Goal: Information Seeking & Learning: Learn about a topic

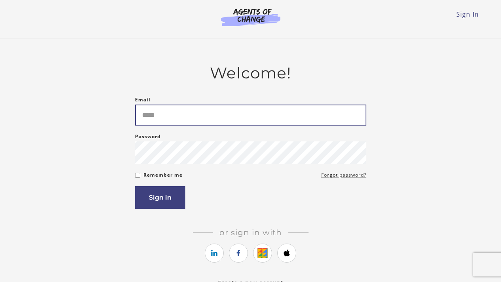
click at [180, 119] on input "Email" at bounding box center [250, 115] width 231 height 21
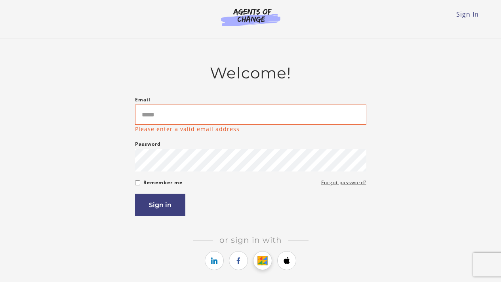
click at [264, 254] on link "https://courses.thinkific.com/users/auth/google?ss%5Breferral%5D=&ss%5Buser_ret…" at bounding box center [262, 260] width 19 height 19
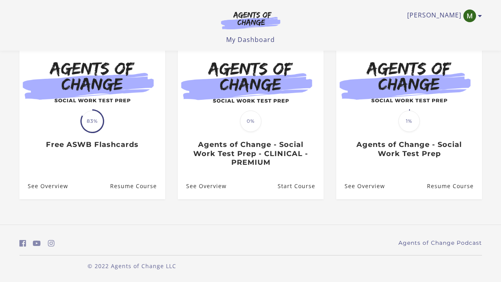
scroll to position [81, 0]
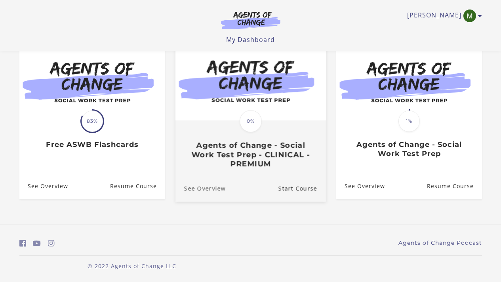
click at [208, 192] on link "See Overview" at bounding box center [200, 188] width 50 height 27
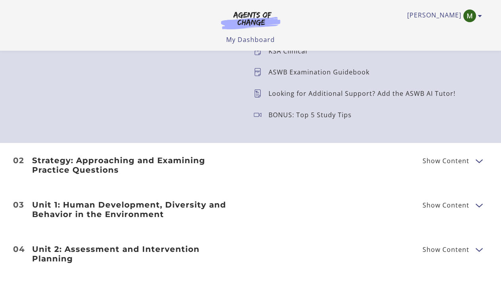
scroll to position [909, 0]
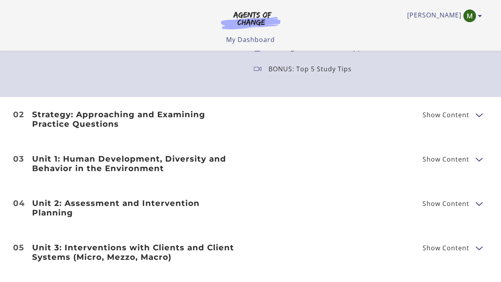
click at [466, 116] on span "Show Content" at bounding box center [445, 115] width 47 height 6
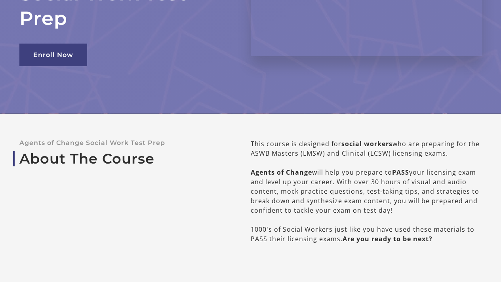
scroll to position [0, 0]
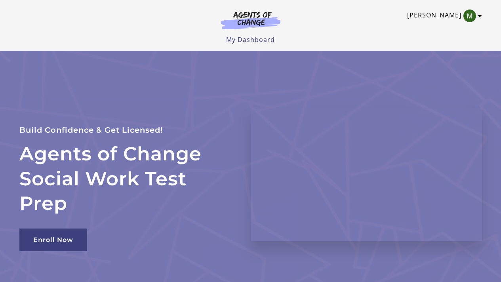
click at [478, 18] on icon "Toggle menu" at bounding box center [480, 16] width 4 height 6
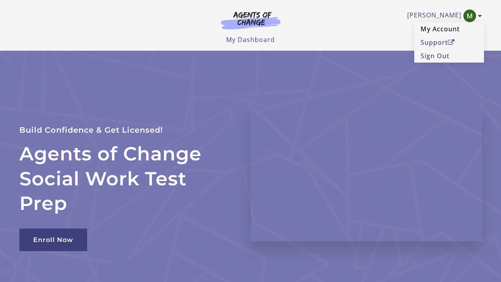
click at [452, 29] on link "My Account" at bounding box center [449, 28] width 70 height 13
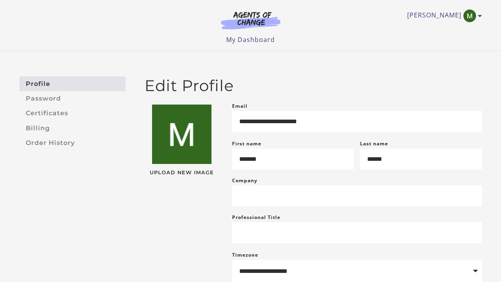
click at [261, 12] on img at bounding box center [251, 20] width 76 height 18
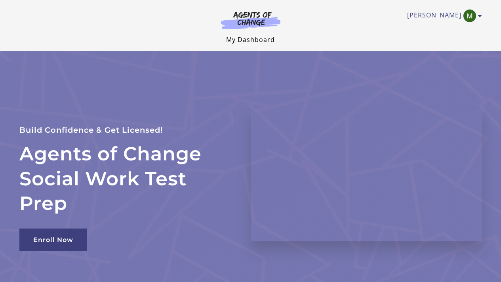
click at [266, 39] on link "My Dashboard" at bounding box center [250, 39] width 49 height 9
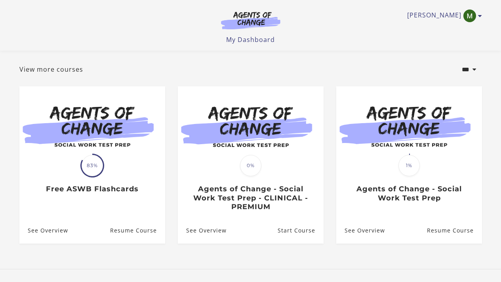
scroll to position [82, 0]
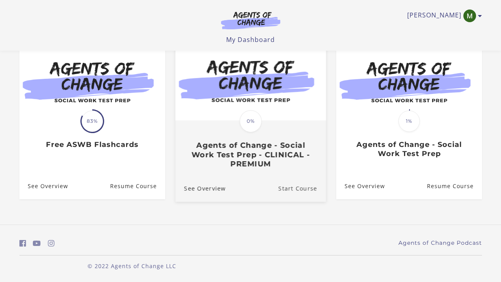
click at [300, 190] on link "Start Course" at bounding box center [302, 188] width 48 height 27
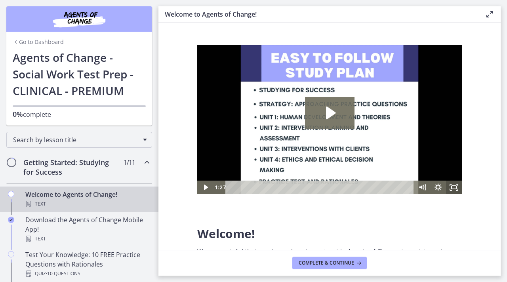
click at [456, 190] on icon "Fullscreen" at bounding box center [454, 187] width 16 height 13
click at [329, 116] on icon "Play Video: c1o6hcmjueu5qasqsu00.mp4" at bounding box center [331, 112] width 10 height 13
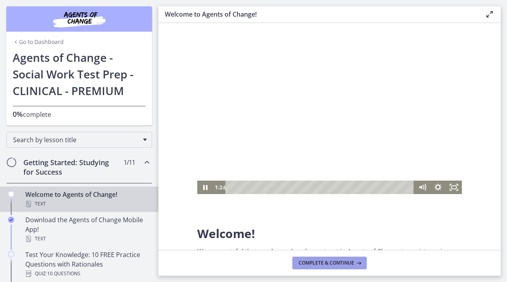
click at [318, 266] on button "Complete & continue" at bounding box center [329, 263] width 74 height 13
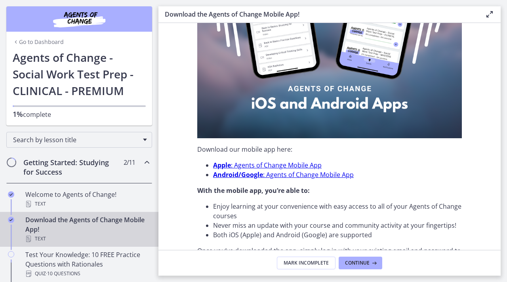
scroll to position [258, 0]
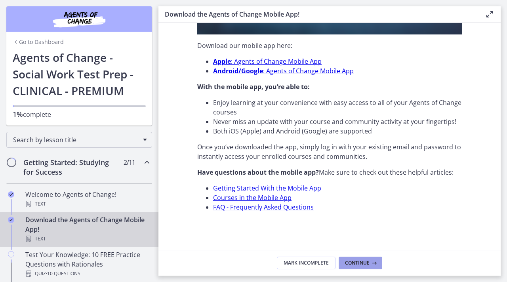
click at [370, 260] on icon at bounding box center [373, 263] width 8 height 6
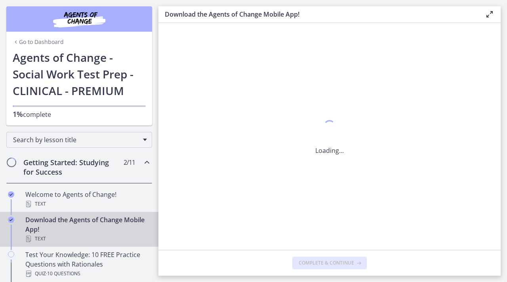
scroll to position [0, 0]
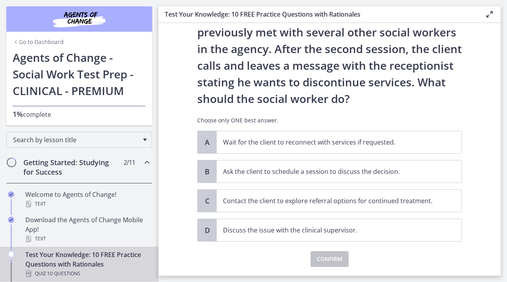
scroll to position [63, 0]
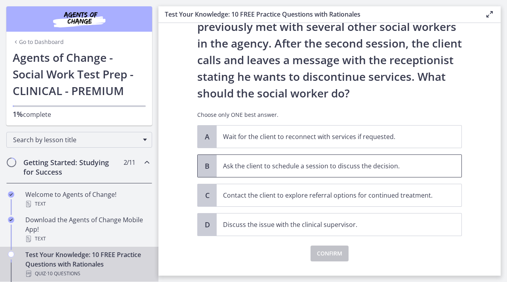
click at [353, 166] on p "Ask the client to schedule a session to discuss the decision." at bounding box center [331, 166] width 216 height 10
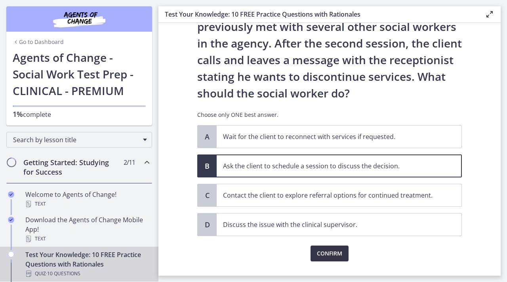
click at [332, 258] on span "Confirm" at bounding box center [329, 254] width 25 height 10
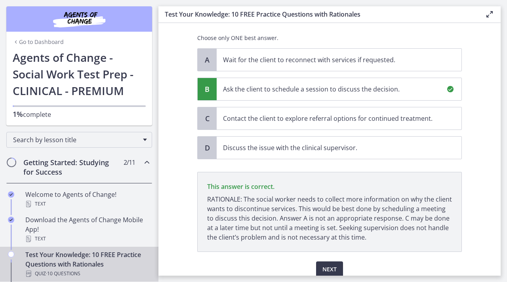
scroll to position [173, 0]
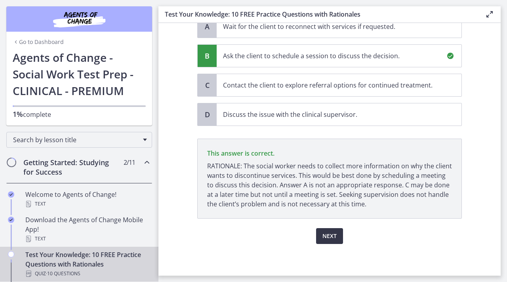
click at [330, 236] on span "Next" at bounding box center [329, 236] width 14 height 10
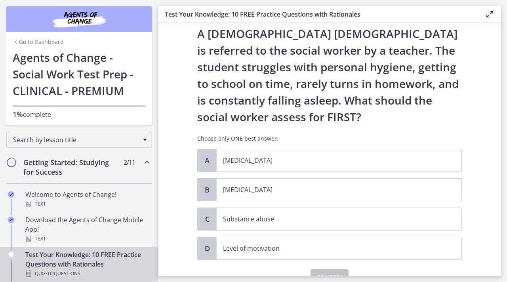
scroll to position [24, 0]
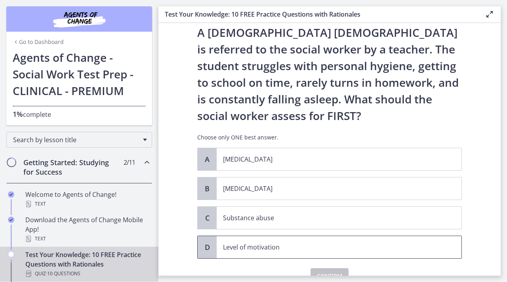
click at [268, 253] on span "Level of motivation" at bounding box center [339, 247] width 245 height 22
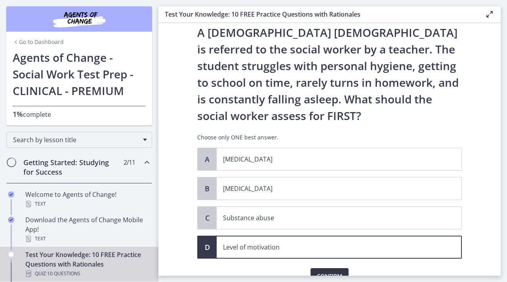
click at [325, 270] on button "Confirm" at bounding box center [329, 276] width 38 height 16
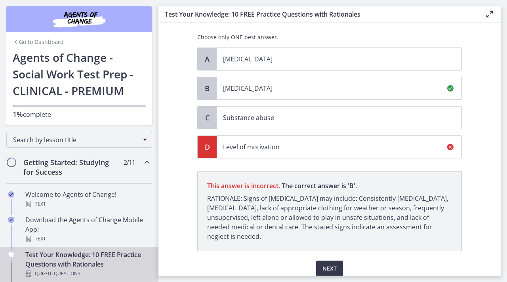
scroll to position [157, 0]
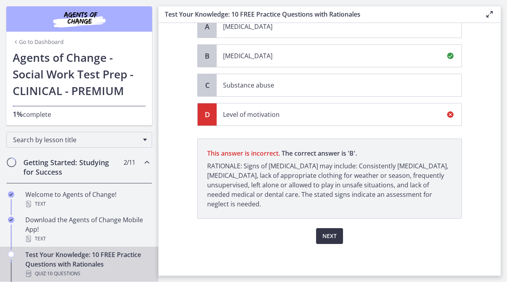
click at [325, 238] on span "Next" at bounding box center [329, 236] width 14 height 10
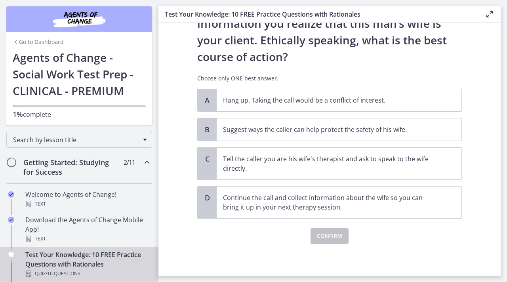
scroll to position [245, 0]
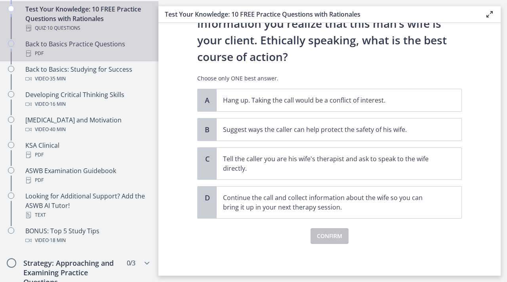
click at [68, 56] on div "PDF" at bounding box center [87, 54] width 124 height 10
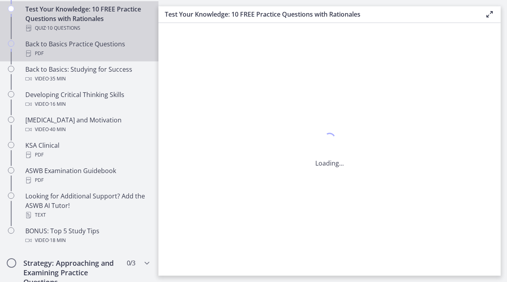
scroll to position [0, 0]
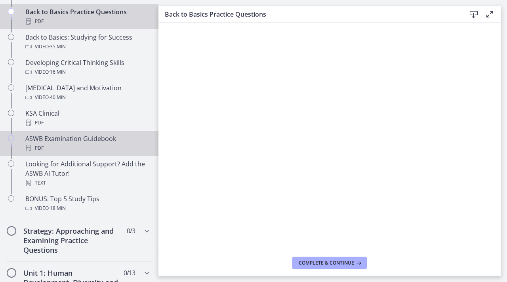
scroll to position [326, 0]
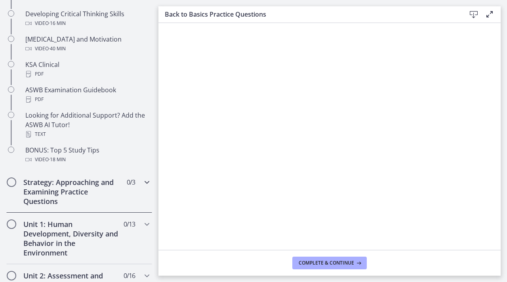
click at [142, 183] on icon "Chapters" at bounding box center [147, 182] width 10 height 10
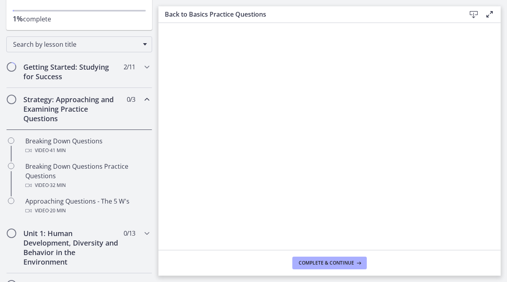
scroll to position [85, 0]
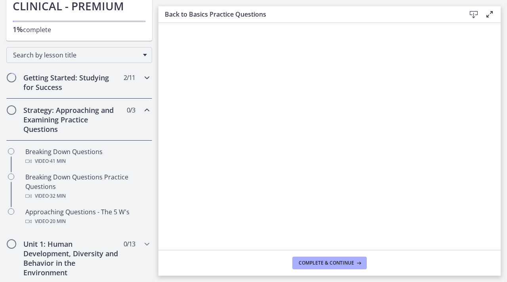
click at [83, 76] on h2 "Getting Started: Studying for Success" at bounding box center [71, 82] width 97 height 19
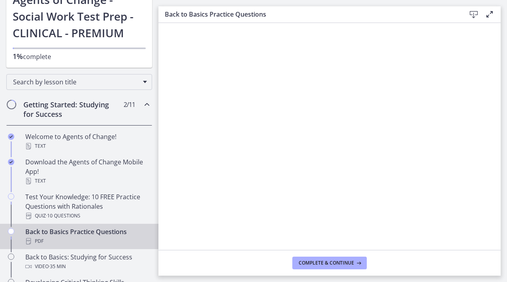
scroll to position [67, 0]
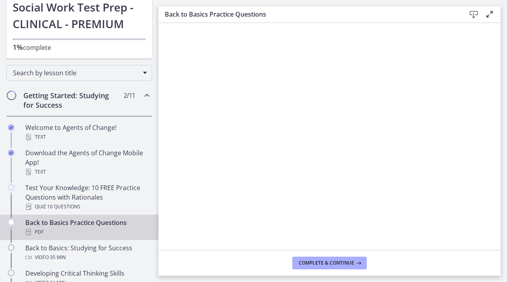
click at [106, 230] on div "PDF" at bounding box center [87, 232] width 124 height 10
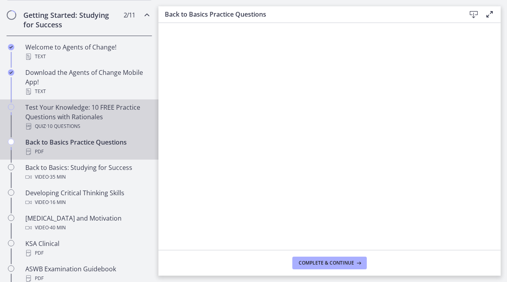
scroll to position [154, 0]
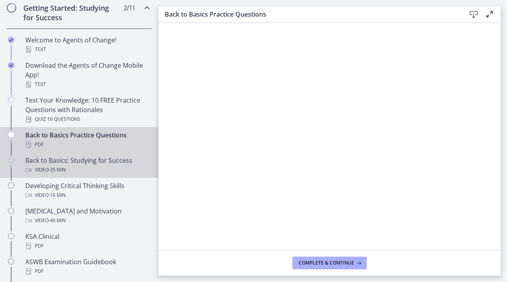
click at [110, 161] on div "Back to Basics: Studying for Success Video · 35 min" at bounding box center [87, 165] width 124 height 19
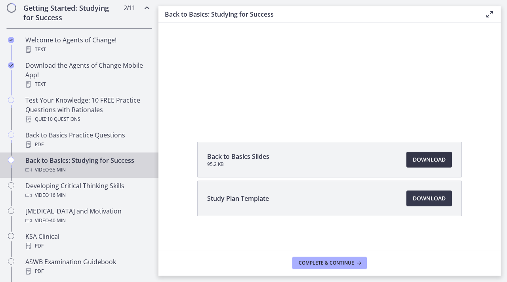
scroll to position [84, 0]
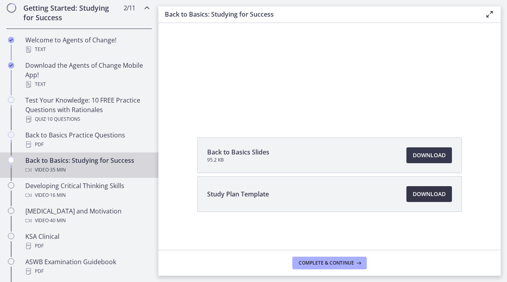
click at [432, 198] on span "Download Opens in a new window" at bounding box center [428, 194] width 33 height 10
click at [435, 156] on span "Download Opens in a new window" at bounding box center [428, 155] width 33 height 10
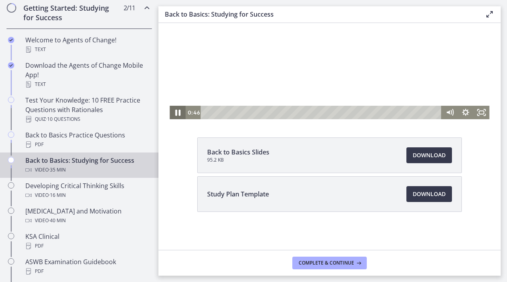
click at [177, 113] on icon "Pause" at bounding box center [177, 113] width 5 height 6
